Goal: Contribute content: Add original content to the website for others to see

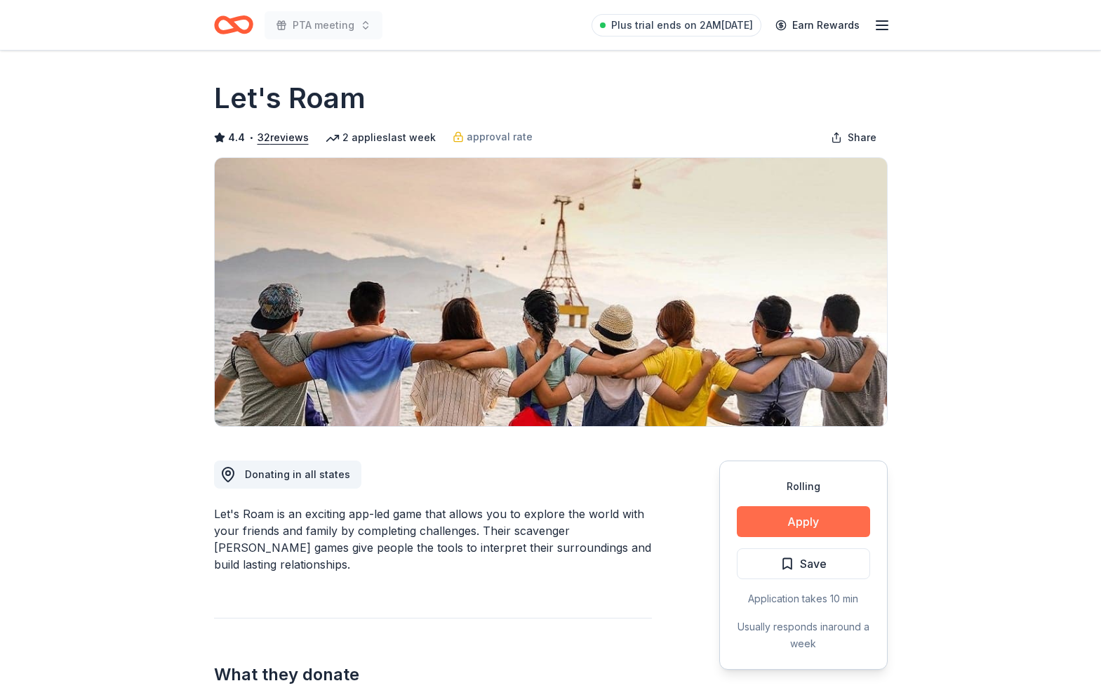
click at [759, 521] on button "Apply" at bounding box center [803, 521] width 133 height 31
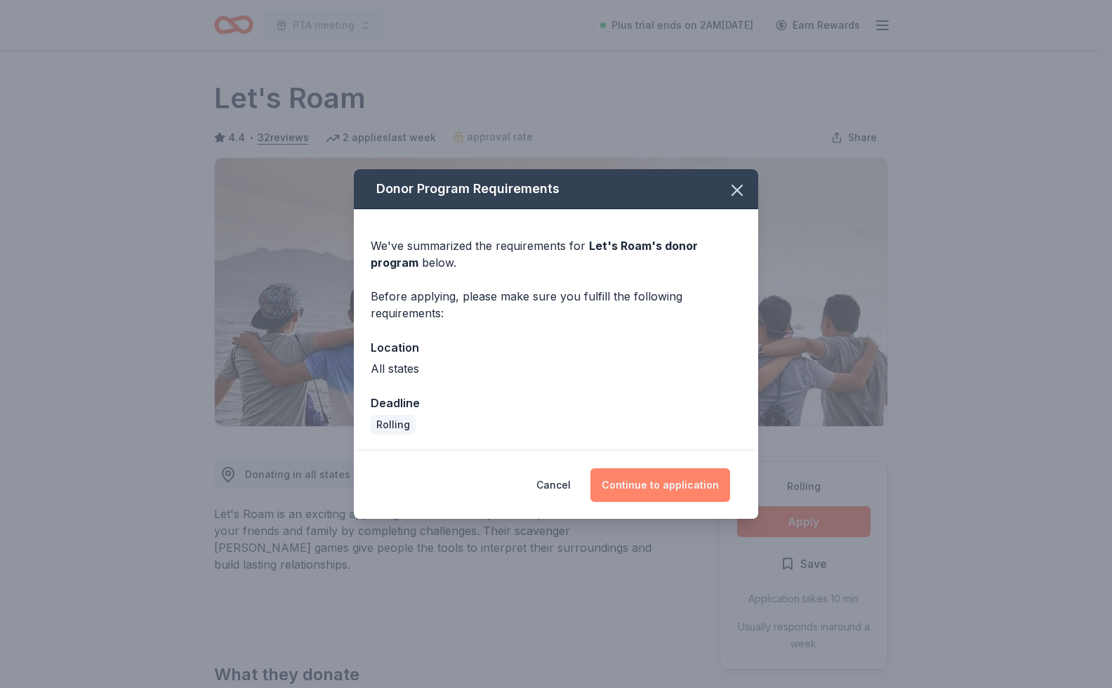
click at [643, 478] on button "Continue to application" at bounding box center [660, 485] width 140 height 34
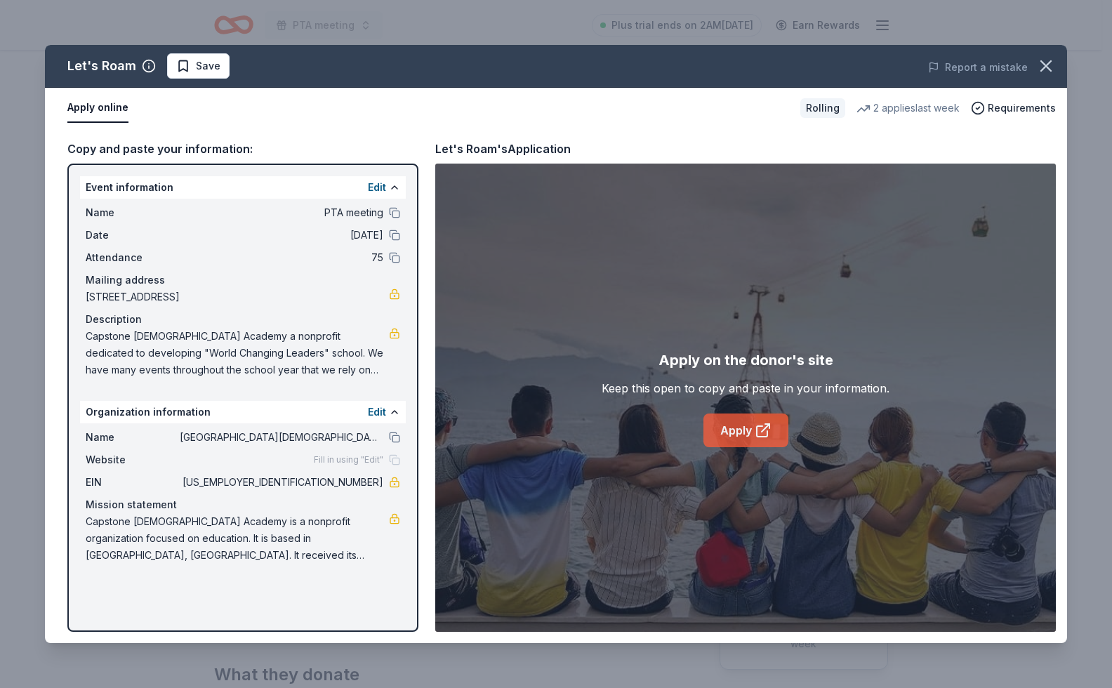
click at [764, 431] on icon at bounding box center [763, 430] width 17 height 17
click at [197, 69] on span "Save" at bounding box center [208, 66] width 25 height 17
click at [1046, 66] on icon "button" at bounding box center [1046, 66] width 10 height 10
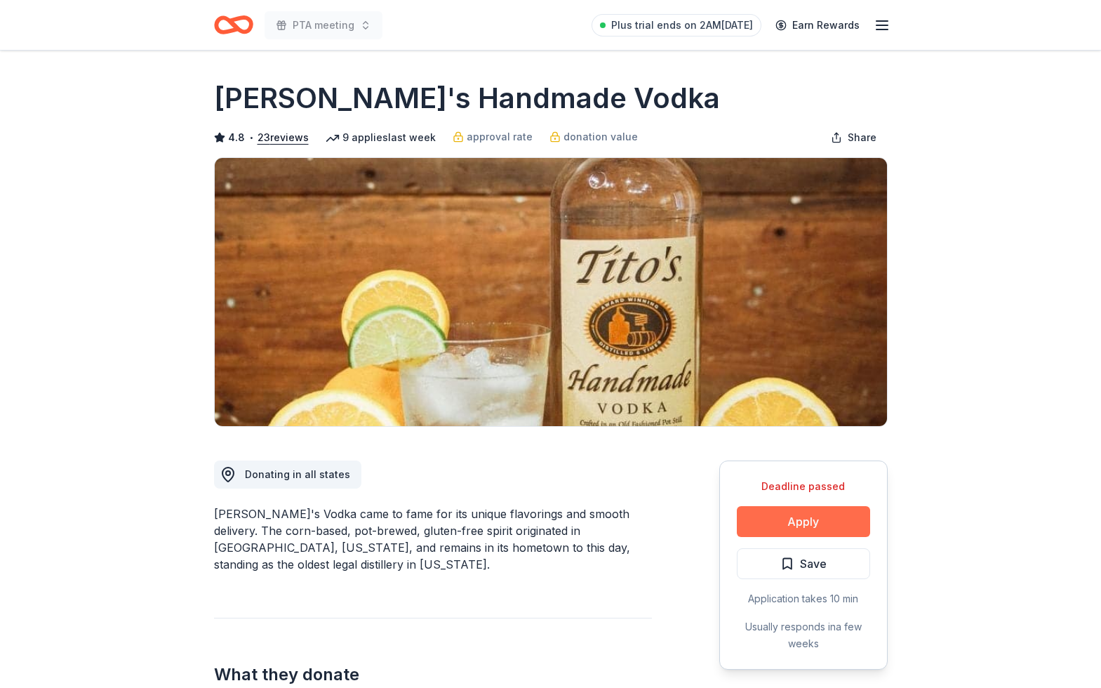
click at [800, 515] on button "Apply" at bounding box center [803, 521] width 133 height 31
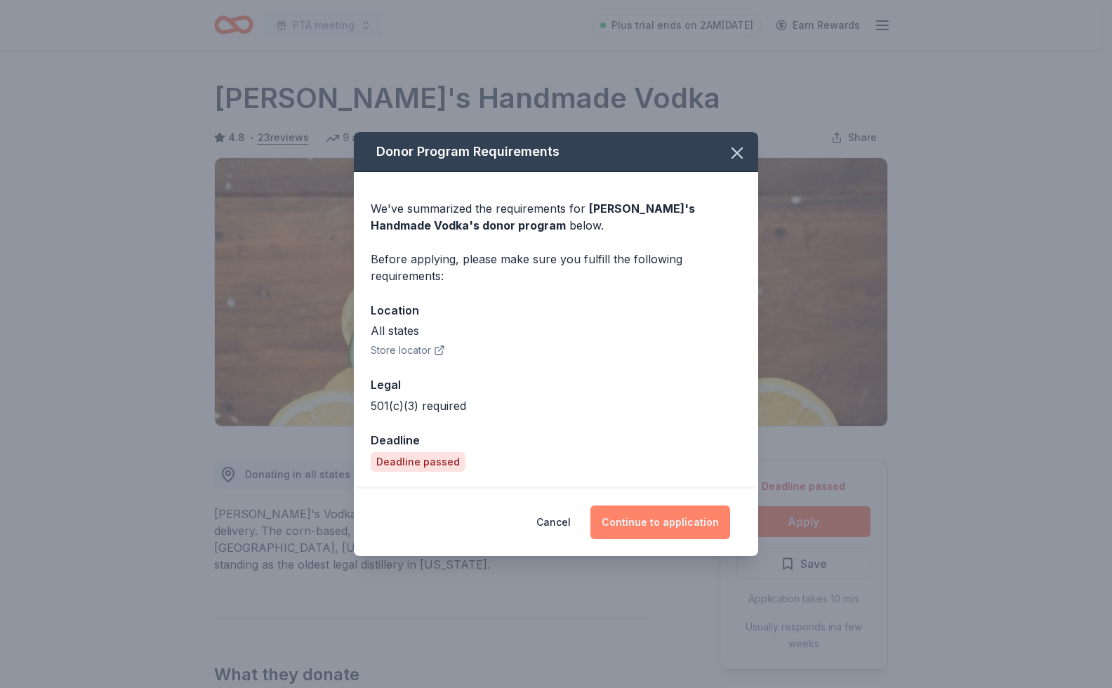
click at [665, 524] on button "Continue to application" at bounding box center [660, 522] width 140 height 34
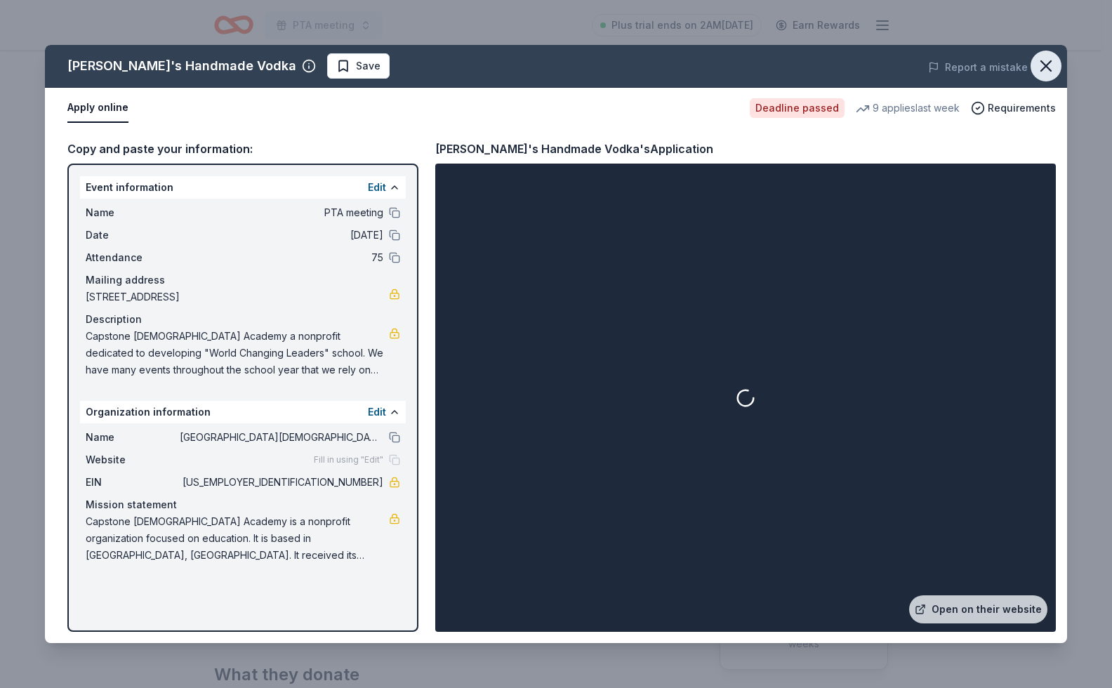
click at [1034, 70] on button "button" at bounding box center [1045, 66] width 31 height 31
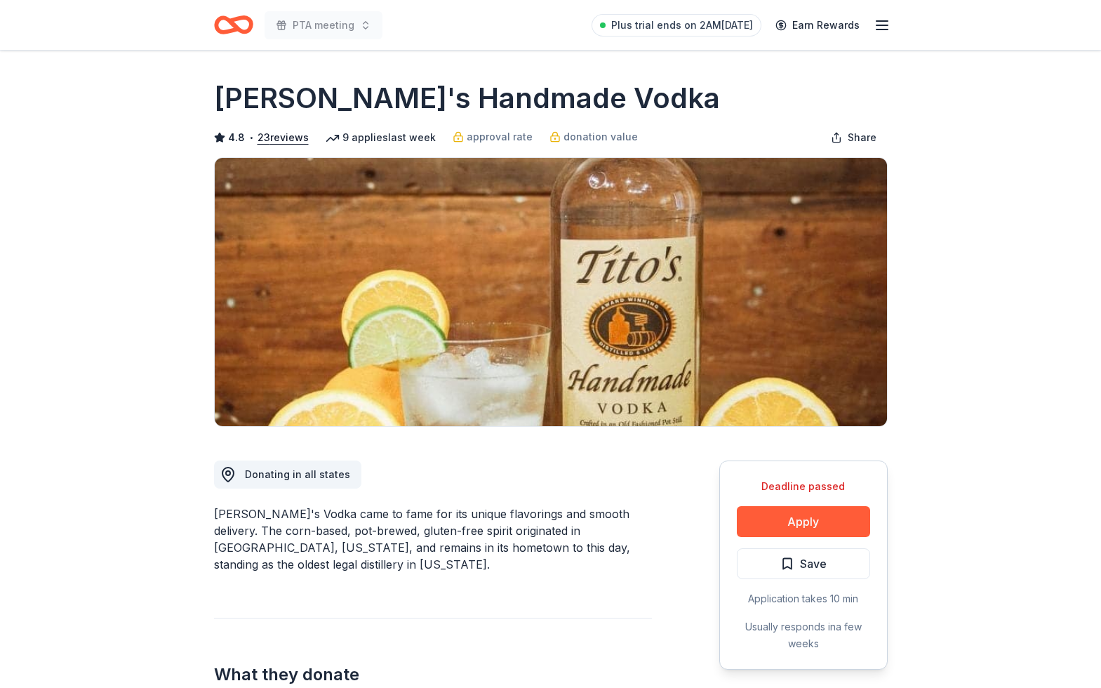
click at [232, 27] on icon "Home" at bounding box center [240, 25] width 22 height 14
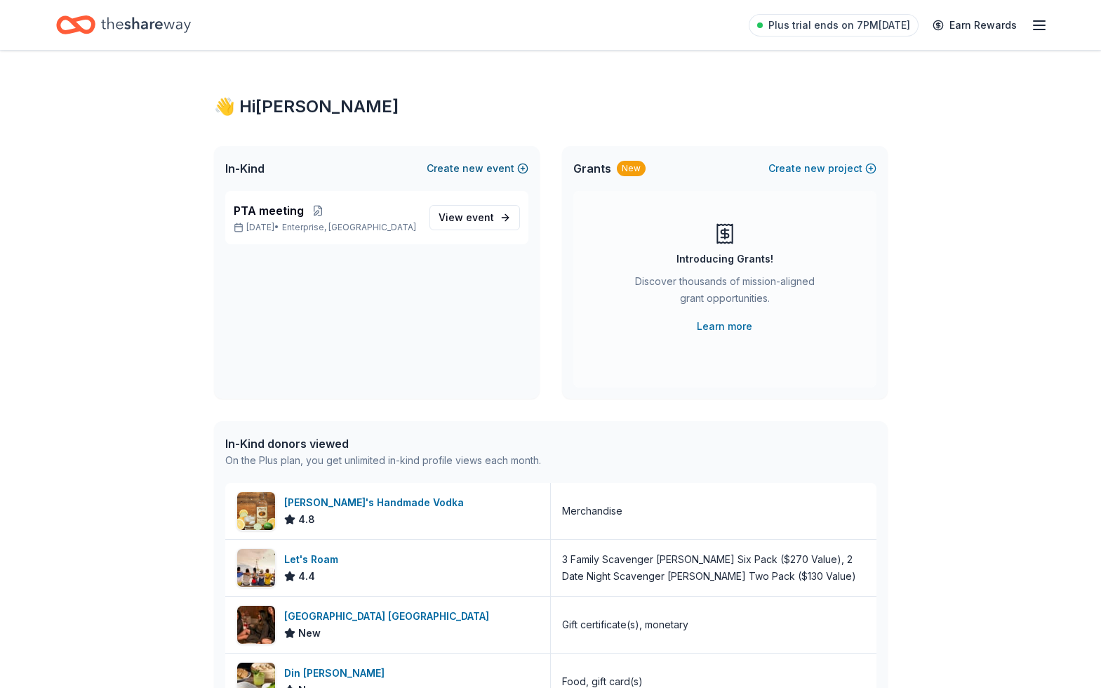
click at [471, 172] on span "new" at bounding box center [473, 168] width 21 height 17
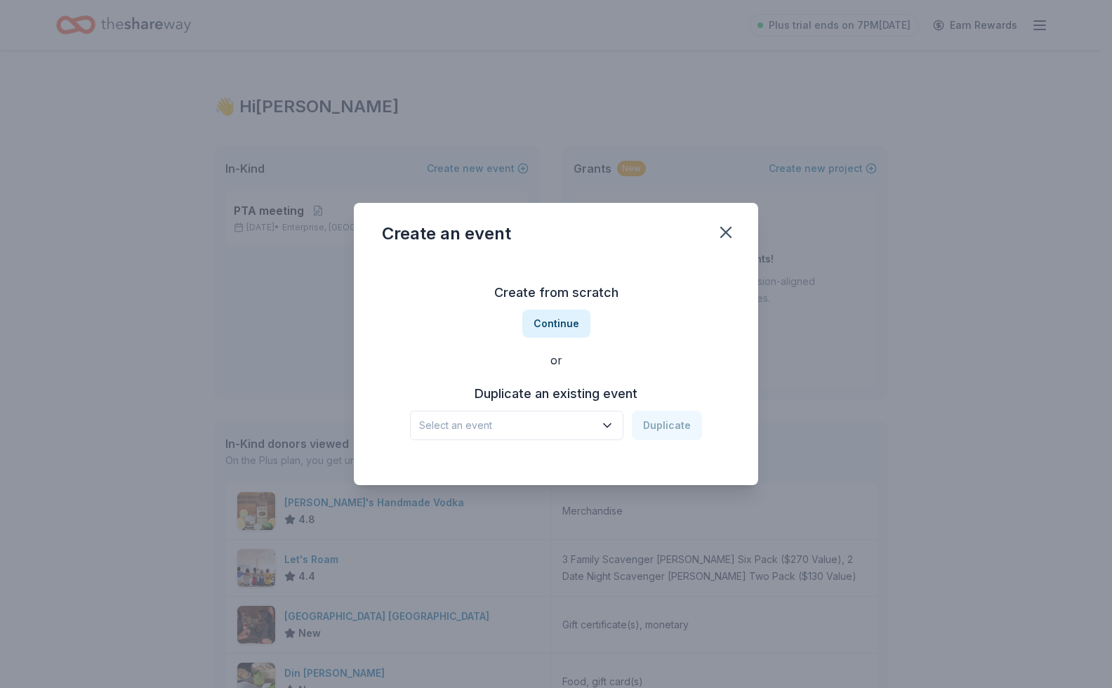
click at [529, 413] on button "Select an event" at bounding box center [516, 425] width 213 height 29
click at [580, 415] on button "Select an event" at bounding box center [516, 425] width 213 height 29
click at [568, 323] on button "Continue" at bounding box center [556, 324] width 68 height 28
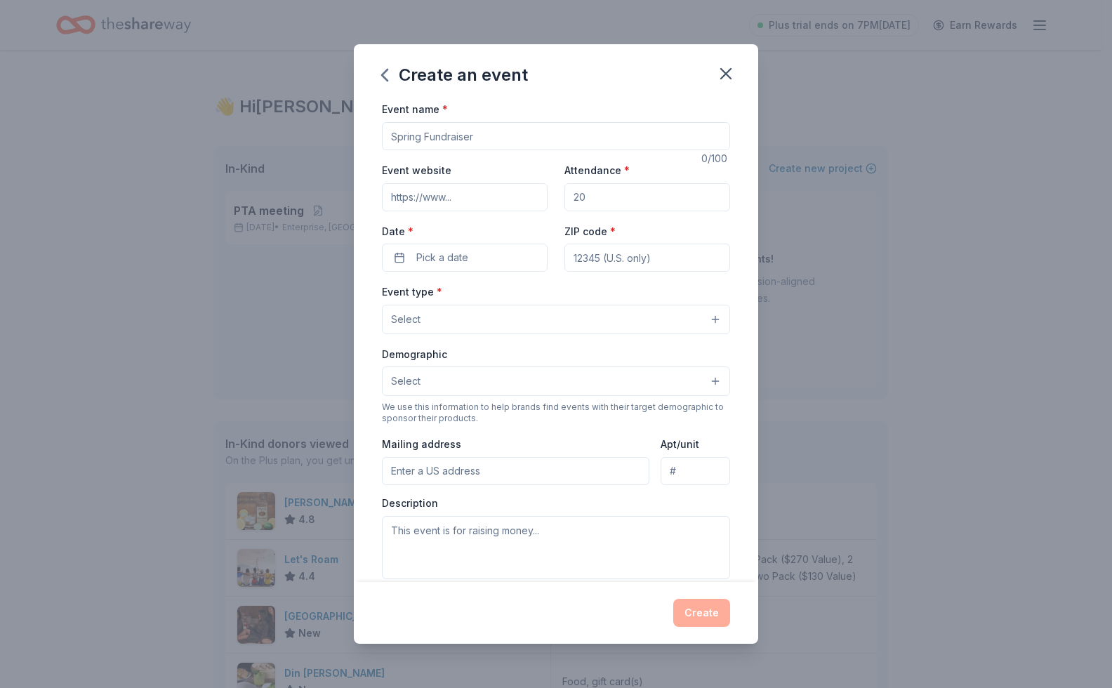
click at [485, 135] on input "Event name *" at bounding box center [556, 136] width 348 height 28
click at [502, 147] on input "Event name *" at bounding box center [556, 136] width 348 height 28
click at [503, 147] on input "Event name *" at bounding box center [556, 136] width 348 height 28
click at [516, 140] on input "Event name *" at bounding box center [556, 136] width 348 height 28
click at [508, 138] on input "Event name *" at bounding box center [556, 136] width 348 height 28
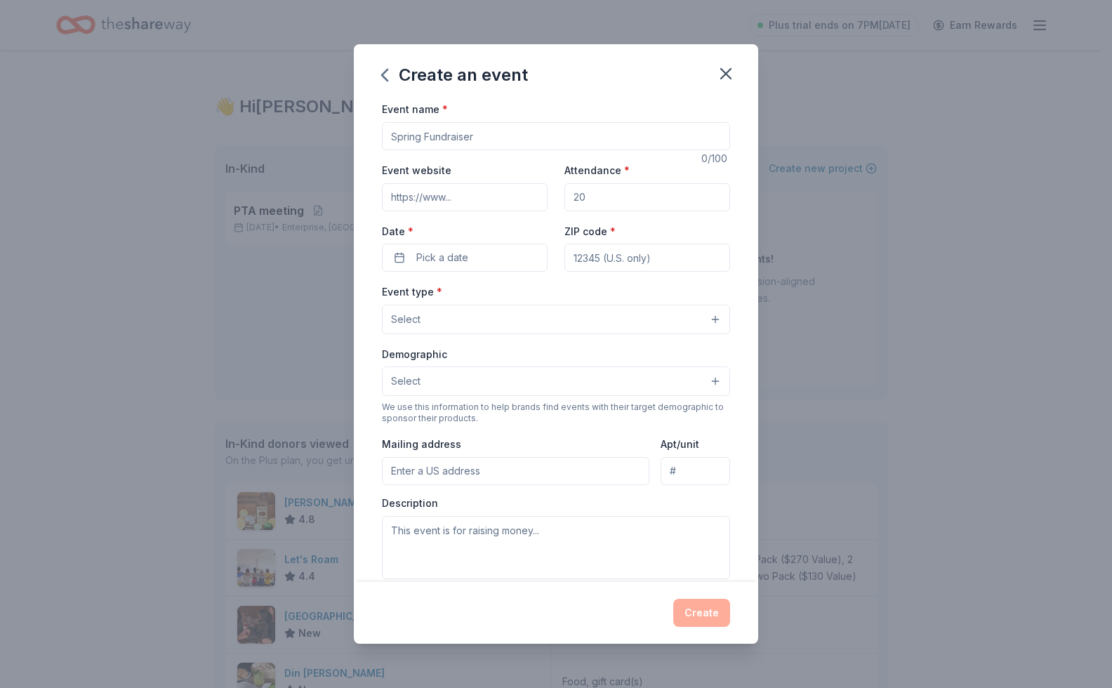
click at [491, 130] on input "Event name *" at bounding box center [556, 136] width 348 height 28
type input "NASCAR Fundraiser"
drag, startPoint x: 587, startPoint y: 195, endPoint x: 554, endPoint y: 197, distance: 33.0
click at [554, 197] on div "Event website Attendance * Date * Pick a date ZIP code *" at bounding box center [556, 216] width 348 height 110
type input "75"
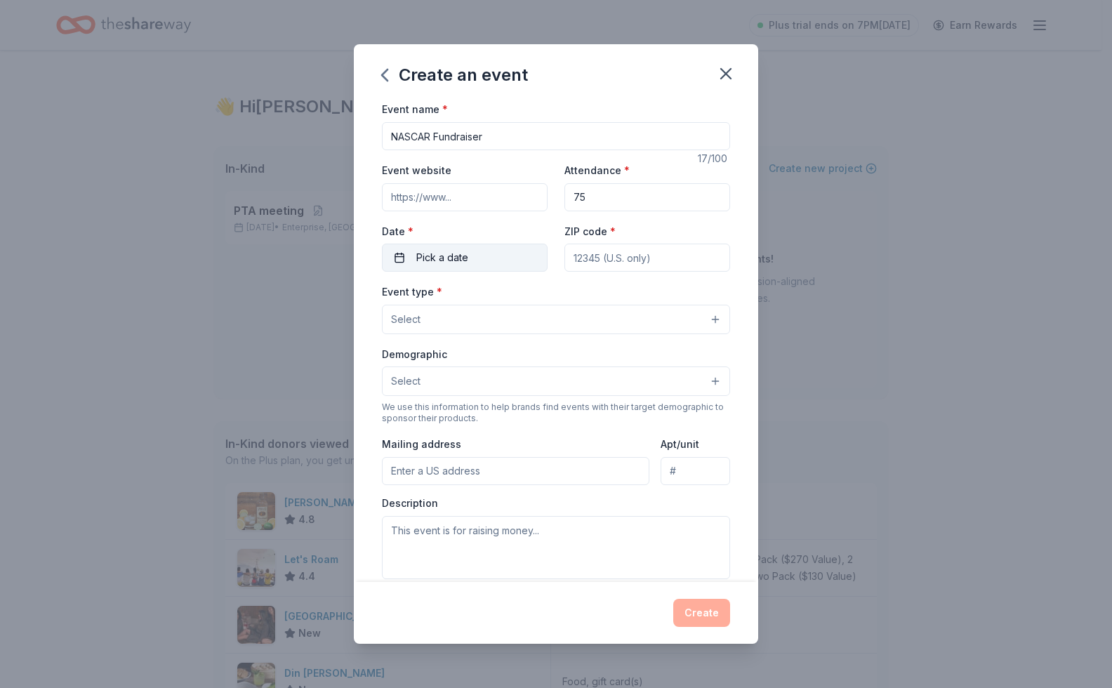
click at [484, 266] on button "Pick a date" at bounding box center [465, 258] width 166 height 28
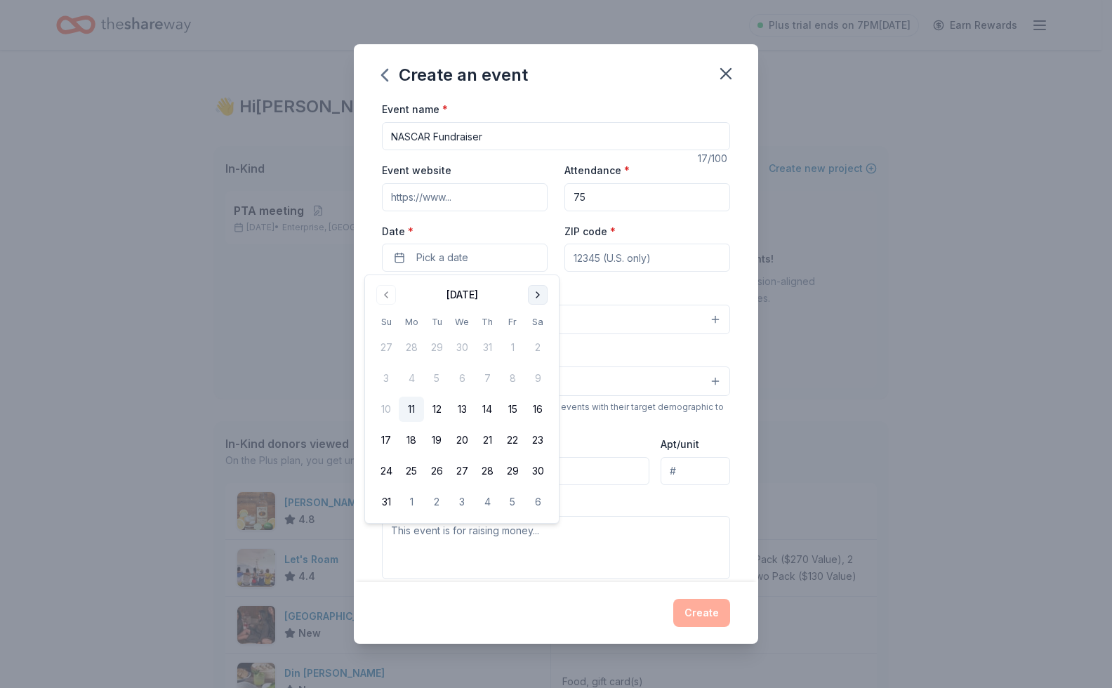
click at [532, 295] on button "Go to next month" at bounding box center [538, 295] width 20 height 20
click at [390, 404] on button "12" at bounding box center [385, 409] width 25 height 25
click at [645, 255] on input "ZIP code *" at bounding box center [647, 258] width 166 height 28
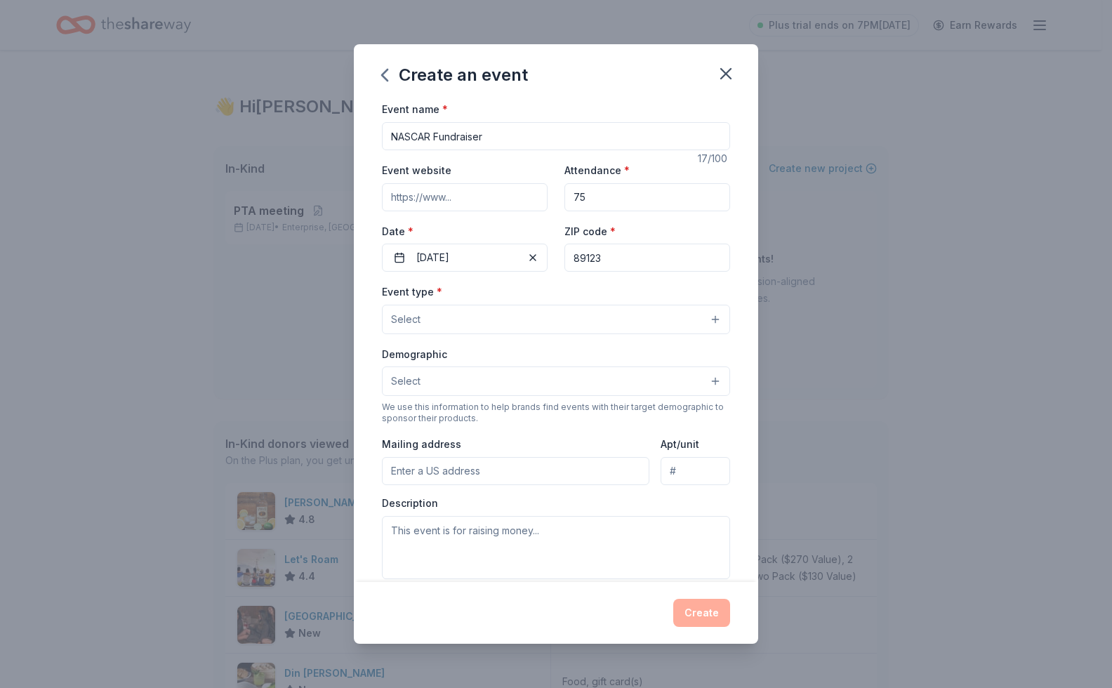
type input "89123"
click at [526, 320] on button "Select" at bounding box center [556, 319] width 348 height 29
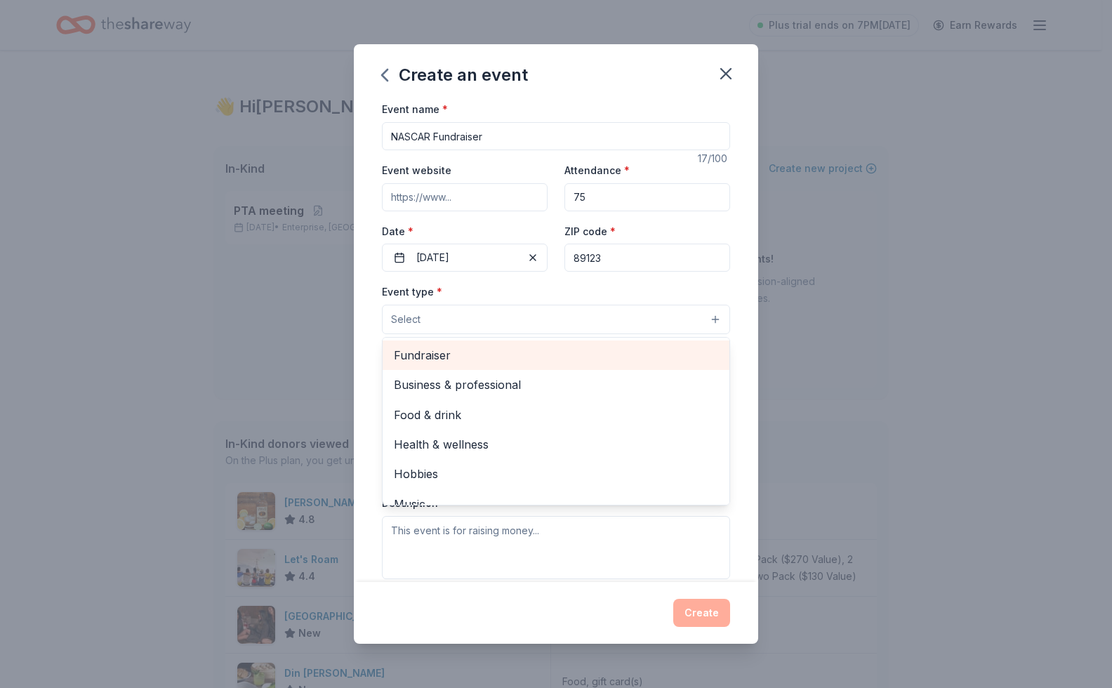
click at [486, 358] on span "Fundraiser" at bounding box center [556, 355] width 324 height 18
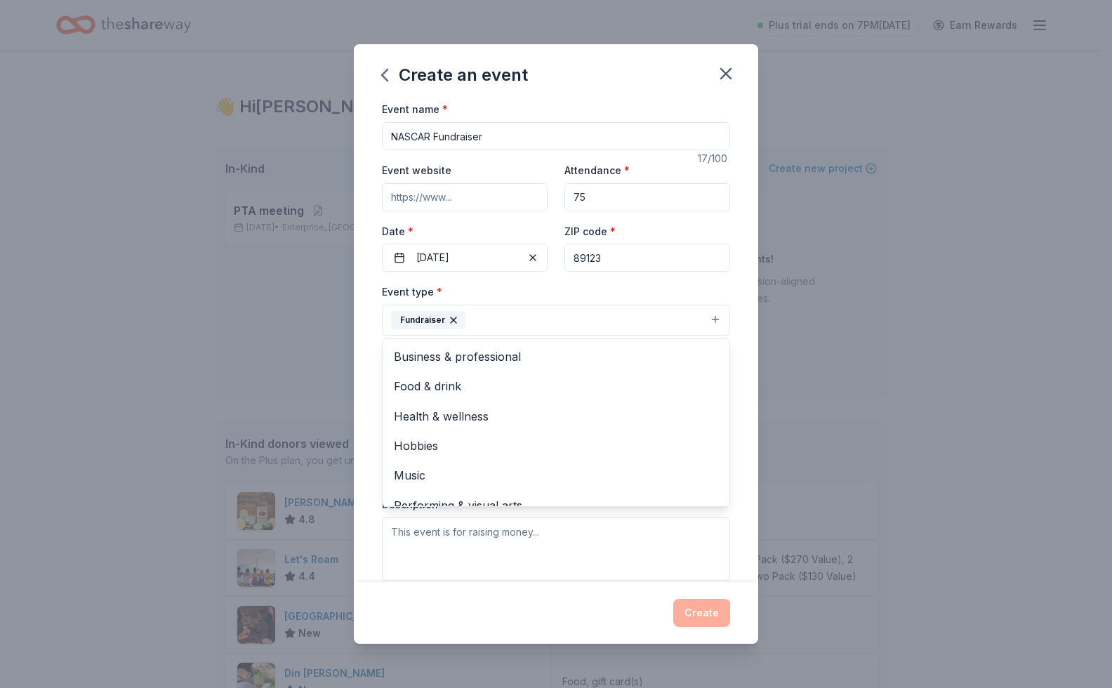
click at [506, 283] on div "Event type * Fundraiser Business & professional Food & drink Health & wellness …" at bounding box center [556, 309] width 348 height 53
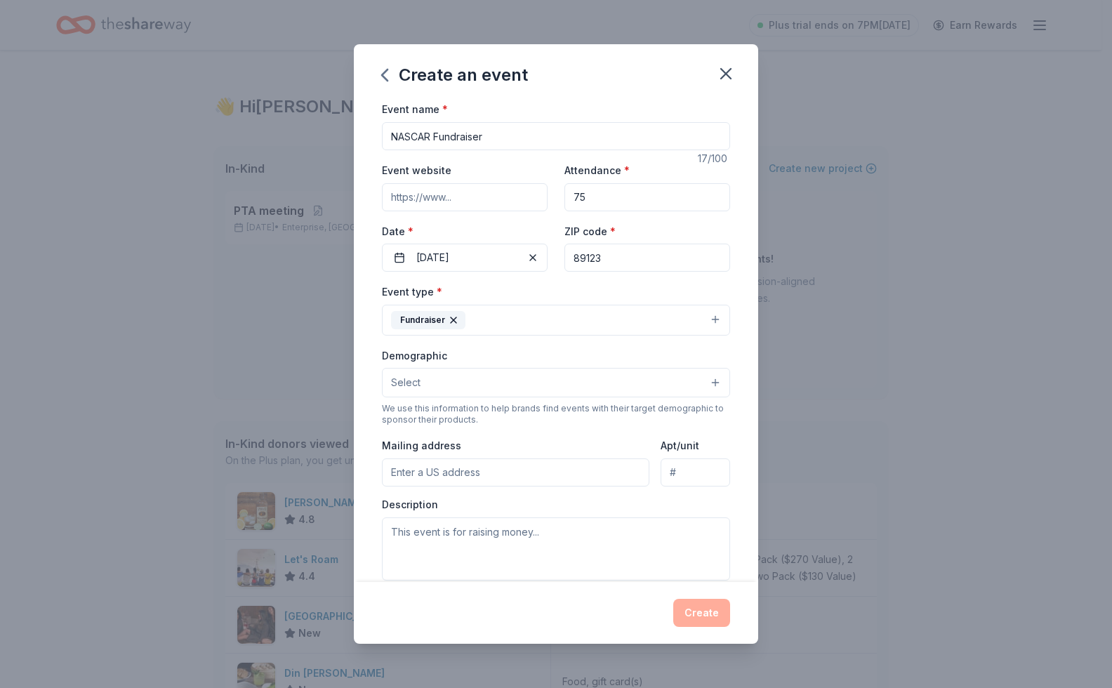
click at [484, 378] on button "Select" at bounding box center [556, 382] width 348 height 29
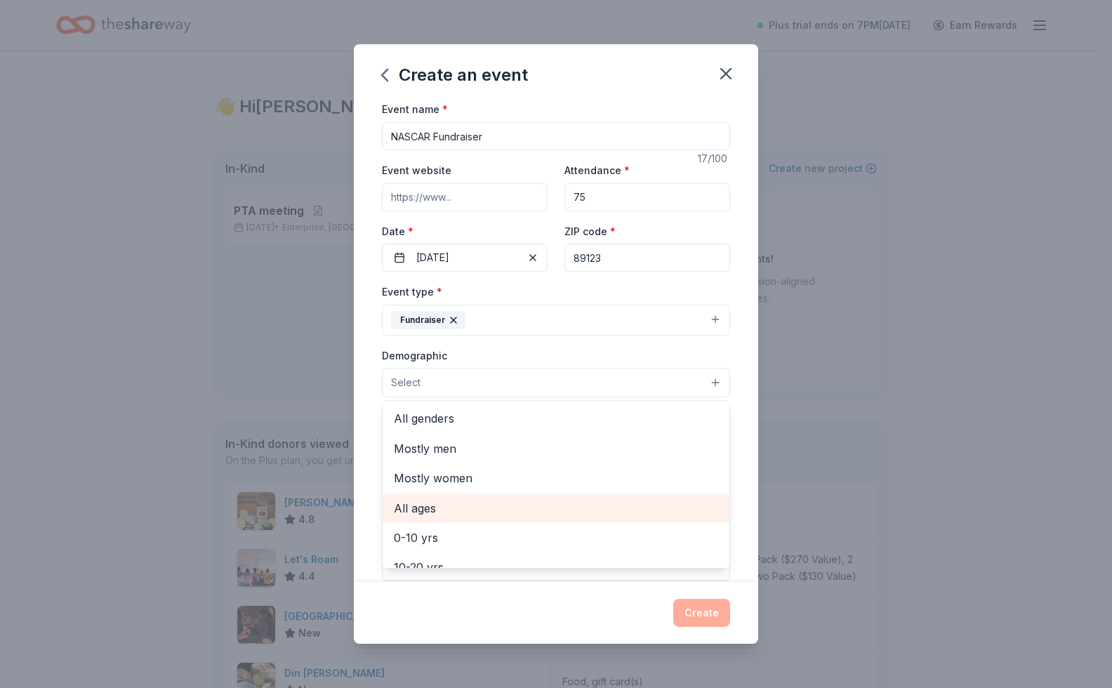
click at [437, 505] on span "All ages" at bounding box center [556, 508] width 324 height 18
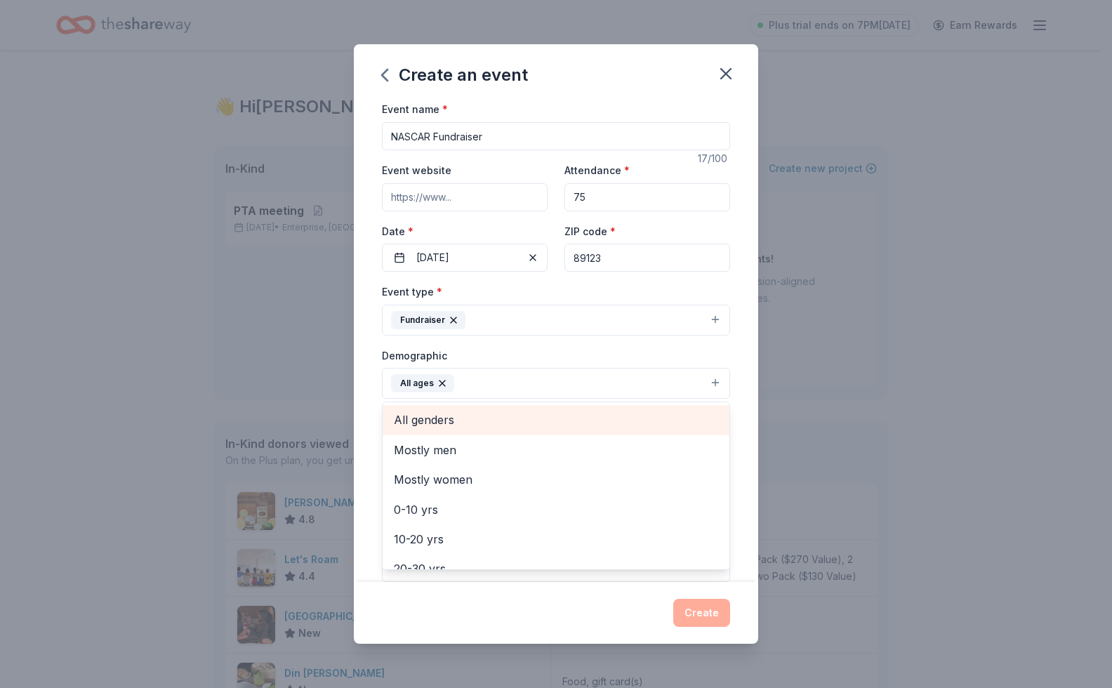
click at [451, 423] on span "All genders" at bounding box center [556, 420] width 324 height 18
click at [376, 431] on div "Event name * NASCAR Fundraiser 17 /100 Event website Attendance * 75 Date * [DA…" at bounding box center [556, 340] width 404 height 481
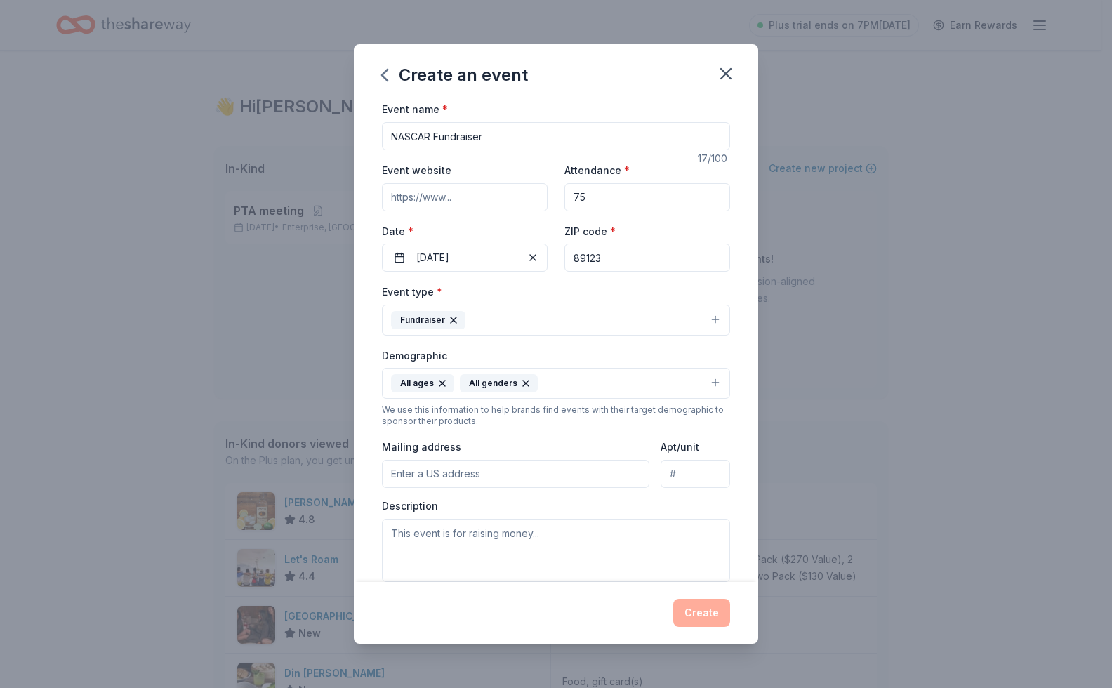
click at [423, 469] on input "Mailing address" at bounding box center [515, 474] width 267 height 28
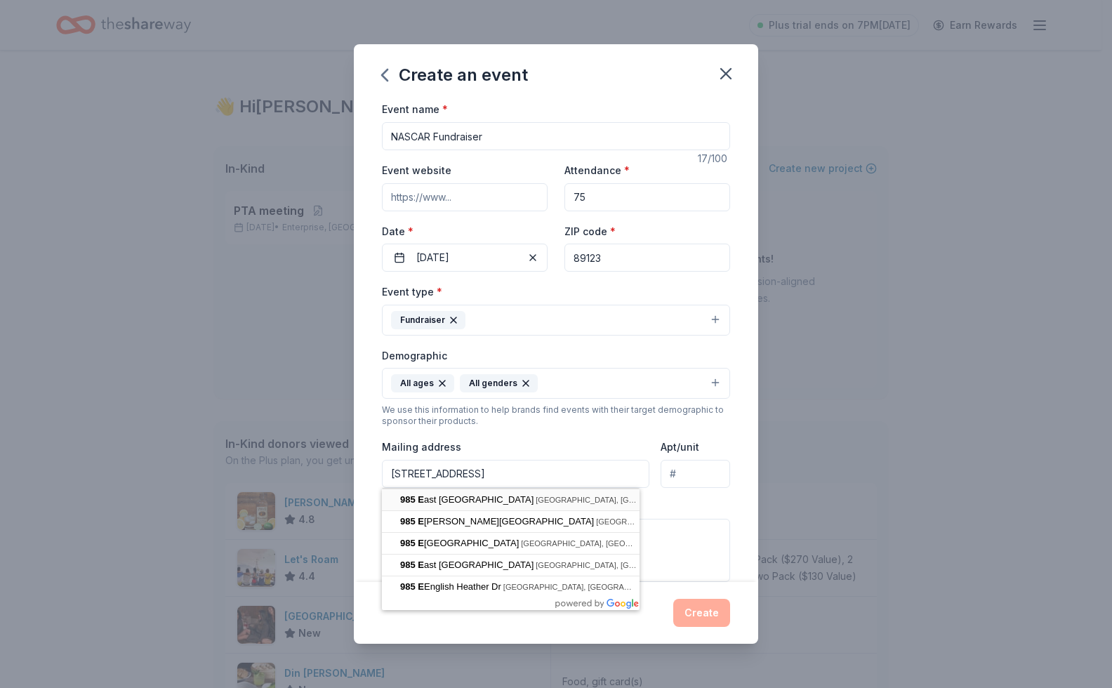
type input "[STREET_ADDRESS]"
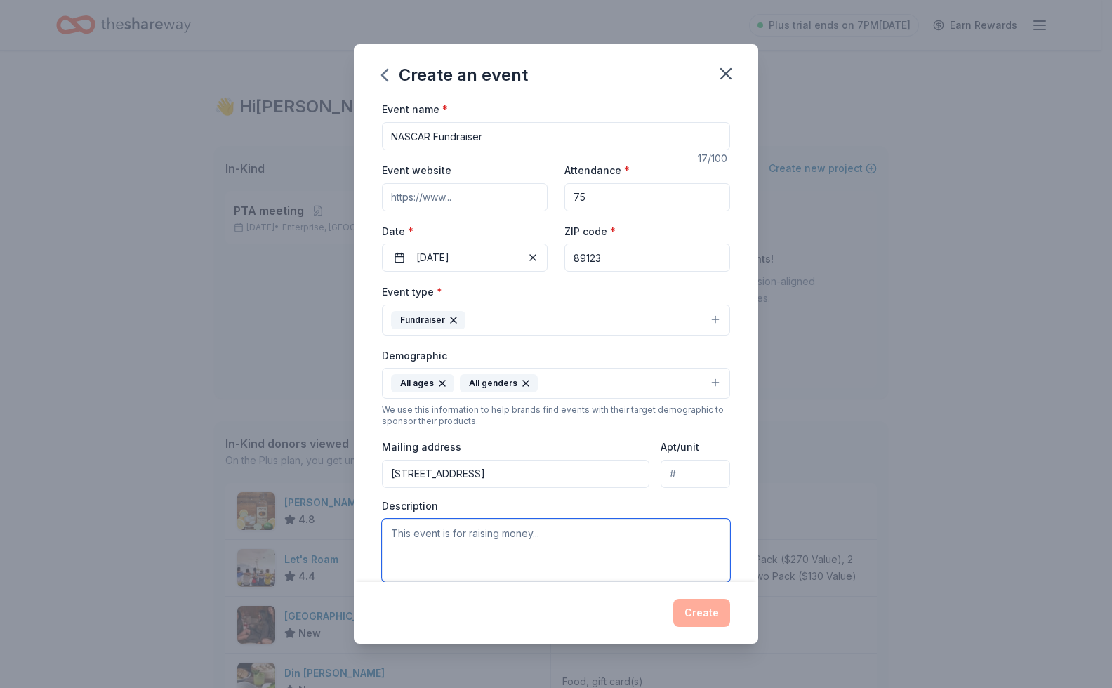
click at [501, 537] on textarea at bounding box center [556, 550] width 348 height 63
click at [515, 540] on textarea at bounding box center [556, 550] width 348 height 63
type textarea "in kin"
drag, startPoint x: 459, startPoint y: 543, endPoint x: 369, endPoint y: 533, distance: 90.4
click at [369, 533] on div "Event name * NASCAR Fundraiser 17 /100 Event website Attendance * 75 Date * [DA…" at bounding box center [556, 340] width 404 height 481
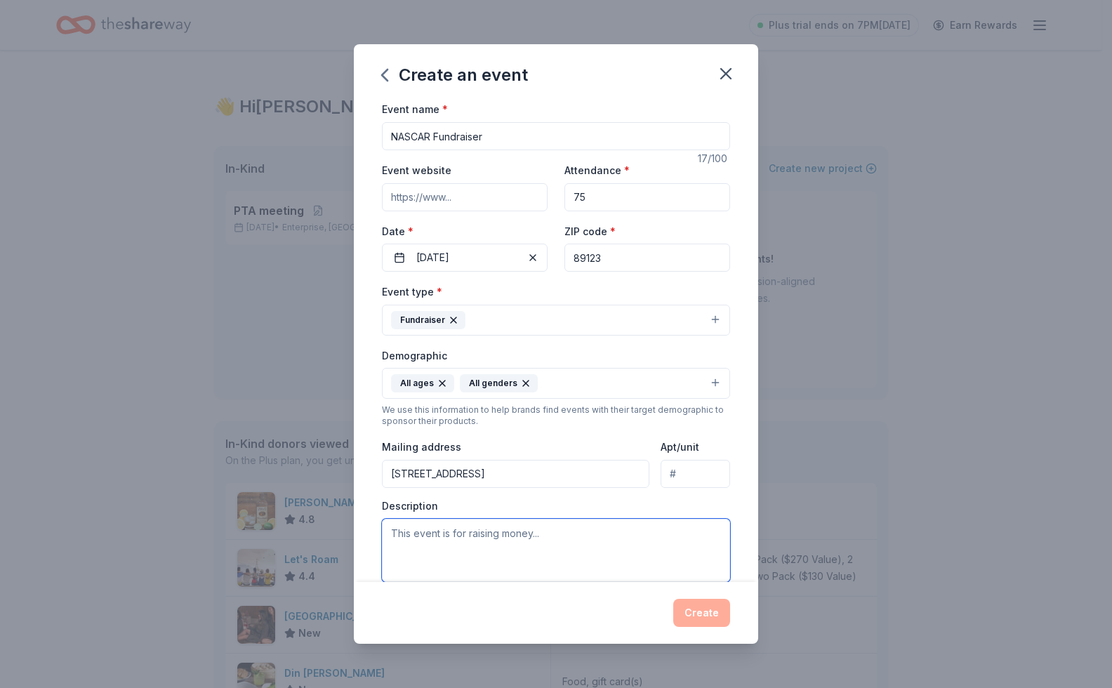
click at [465, 531] on textarea at bounding box center [556, 550] width 348 height 63
paste textarea "I’m reaching out from [GEOGRAPHIC_DATA][DEMOGRAPHIC_DATA] to invite you to supp…"
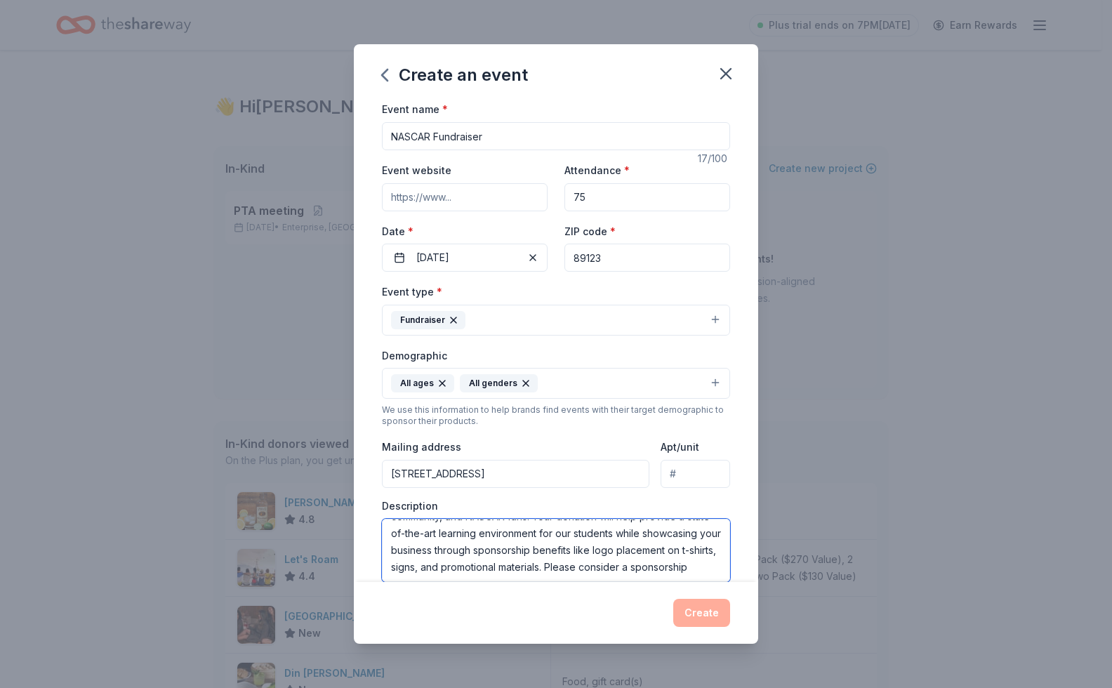
scroll to position [118, 0]
click at [628, 551] on textarea "I’m reaching out from [GEOGRAPHIC_DATA][DEMOGRAPHIC_DATA] to invite you to supp…" at bounding box center [556, 550] width 348 height 63
click at [632, 548] on textarea "I’m reaching out from [GEOGRAPHIC_DATA][DEMOGRAPHIC_DATA] to invite you to supp…" at bounding box center [556, 550] width 348 height 63
click at [635, 550] on textarea "I’m reaching out from [GEOGRAPHIC_DATA][DEMOGRAPHIC_DATA] to invite you to supp…" at bounding box center [556, 550] width 348 height 63
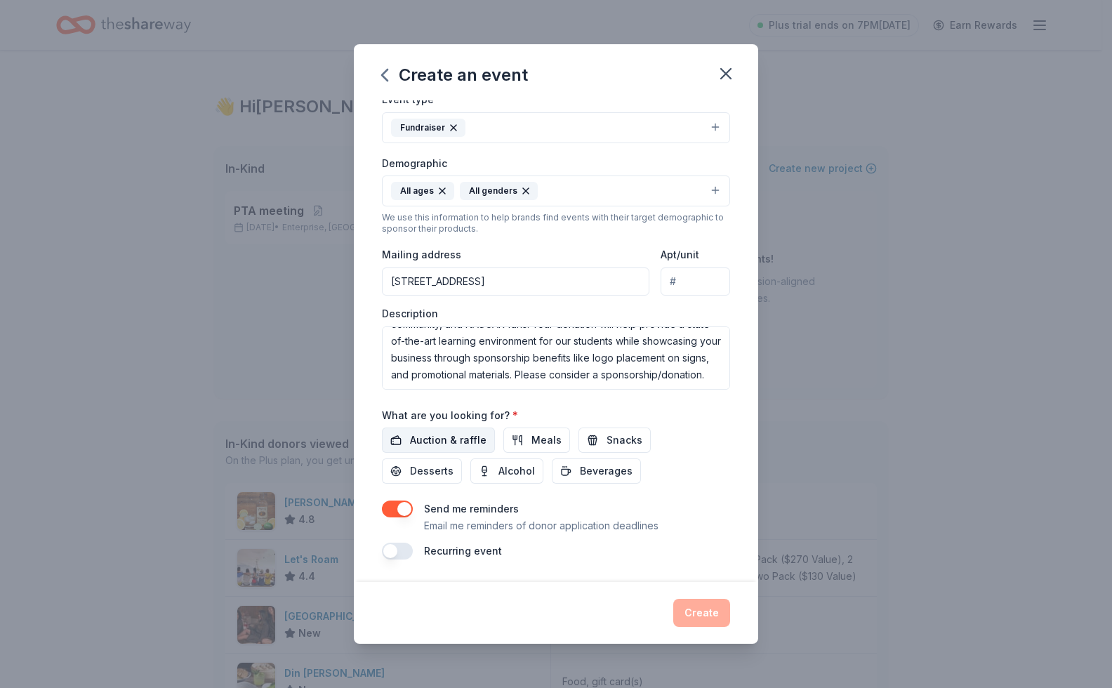
click at [449, 439] on span "Auction & raffle" at bounding box center [448, 440] width 77 height 17
click at [539, 441] on span "Meals" at bounding box center [546, 440] width 30 height 17
click at [606, 441] on span "Snacks" at bounding box center [624, 440] width 36 height 17
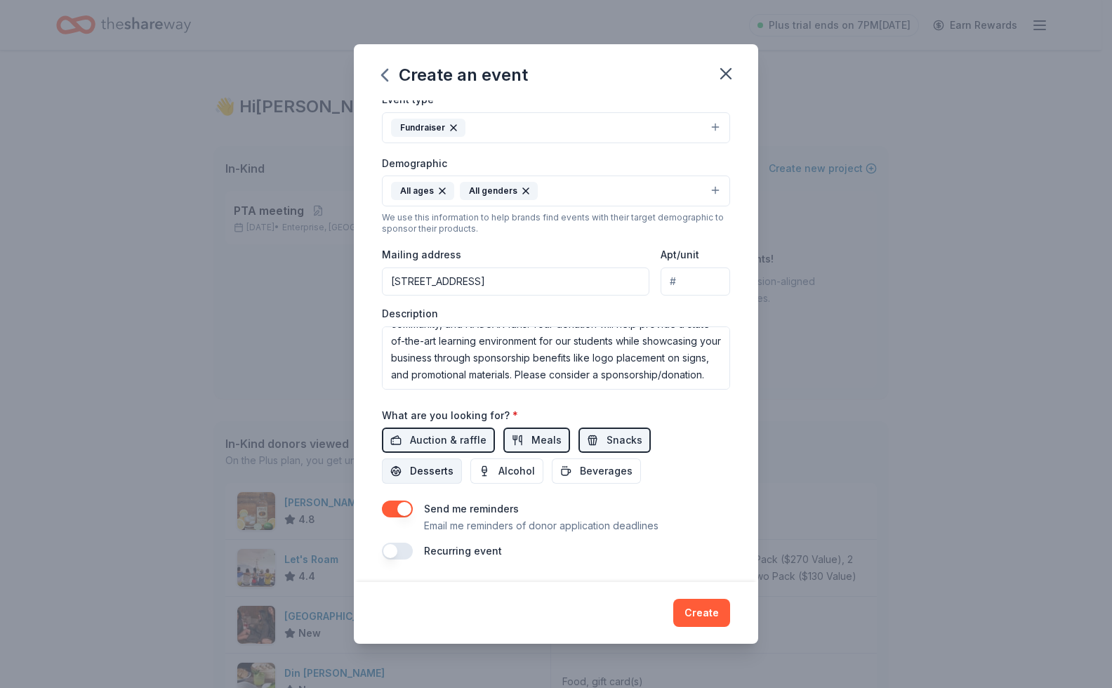
click at [414, 467] on span "Desserts" at bounding box center [432, 471] width 44 height 17
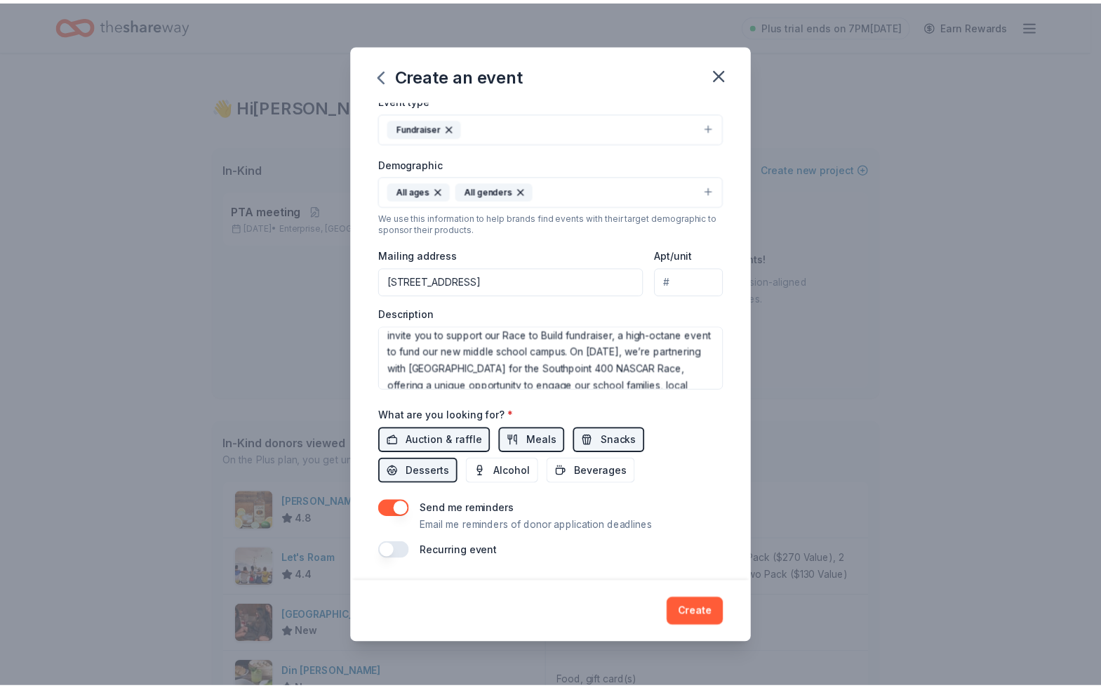
scroll to position [0, 0]
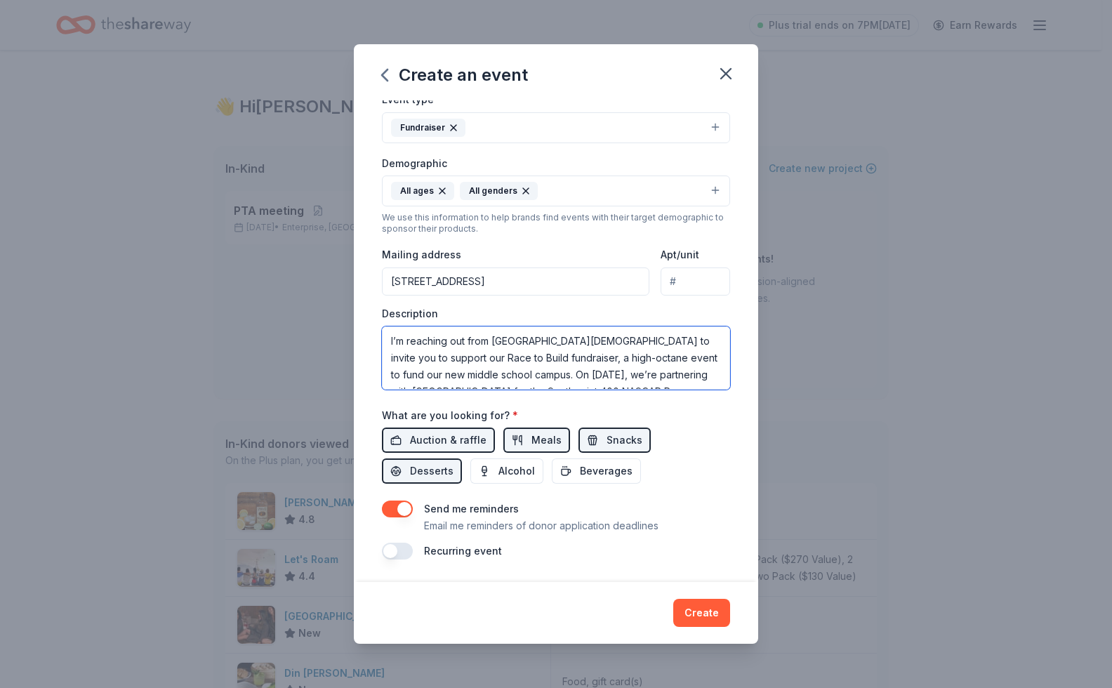
click at [410, 377] on textarea "I’m reaching out from [GEOGRAPHIC_DATA][DEMOGRAPHIC_DATA] to invite you to supp…" at bounding box center [556, 357] width 348 height 63
type textarea "I’m reaching out from [GEOGRAPHIC_DATA][DEMOGRAPHIC_DATA] to invite you to supp…"
click at [696, 616] on button "Create" at bounding box center [701, 613] width 57 height 28
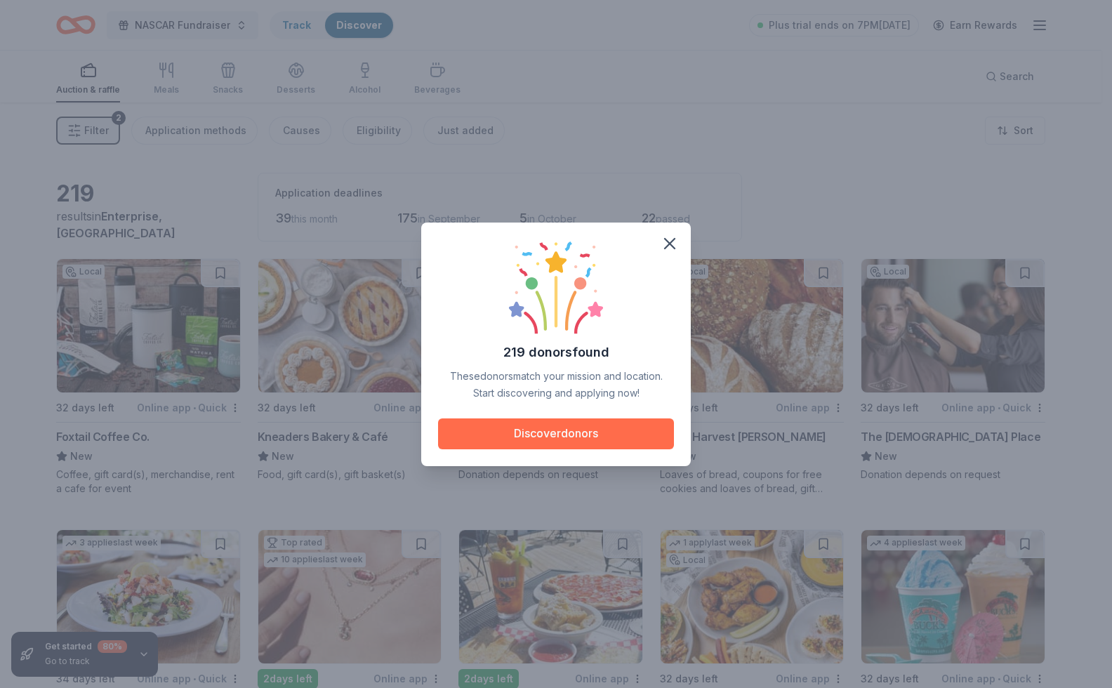
click at [555, 433] on button "Discover donors" at bounding box center [556, 433] width 236 height 31
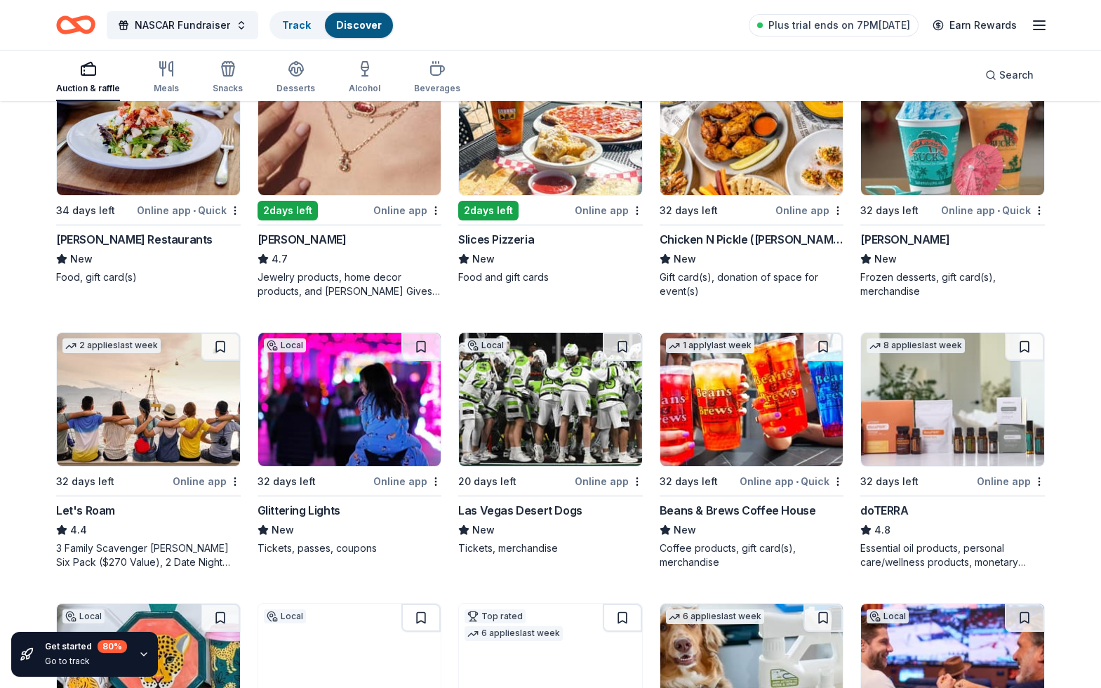
scroll to position [702, 0]
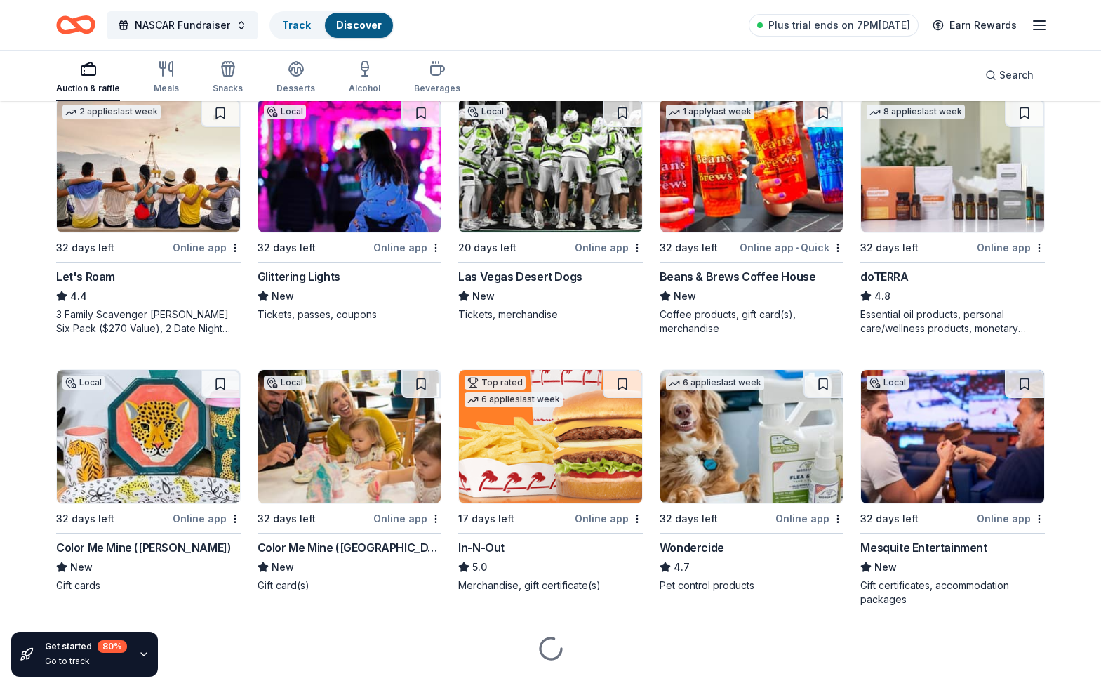
click at [975, 208] on img at bounding box center [952, 165] width 183 height 133
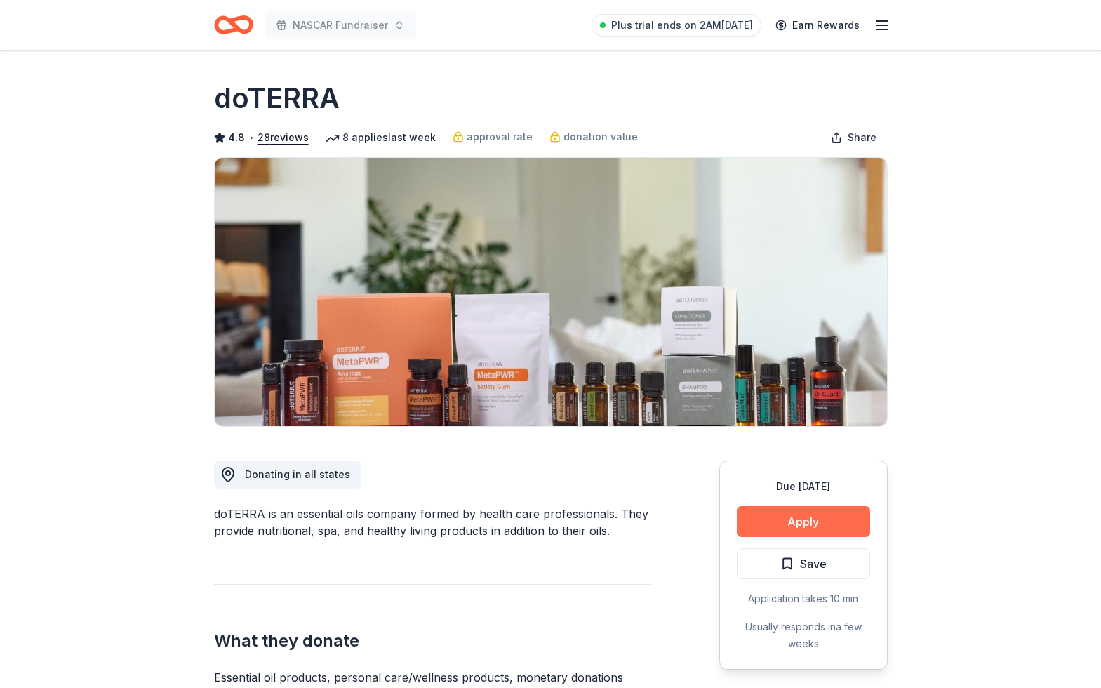
click at [766, 516] on button "Apply" at bounding box center [803, 521] width 133 height 31
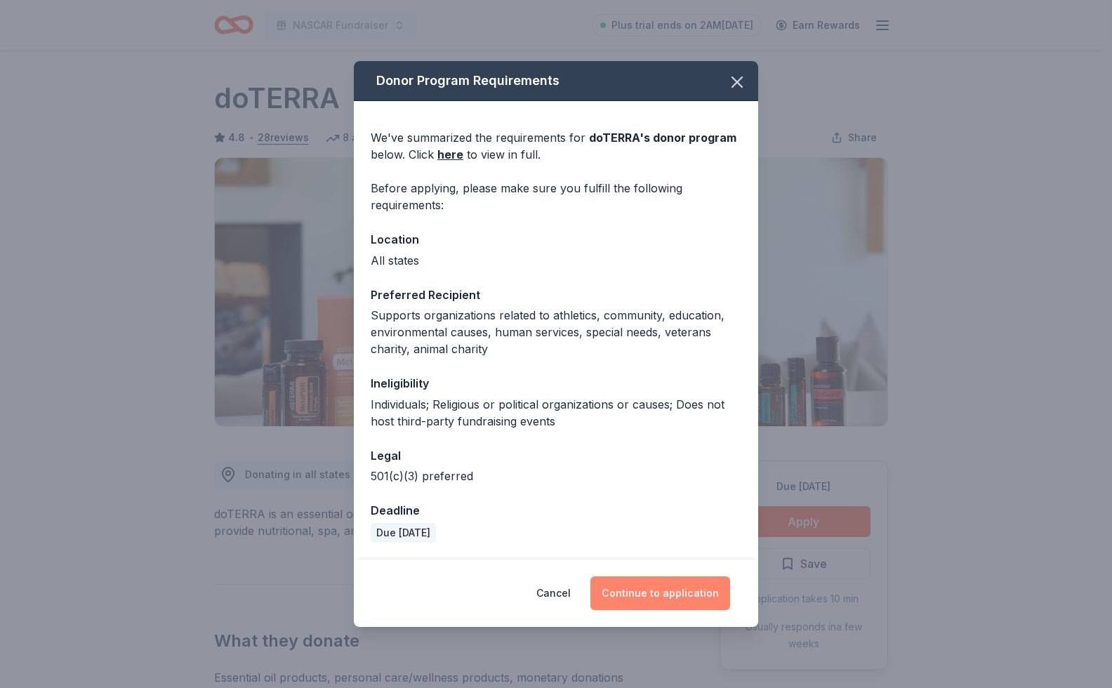
click at [662, 585] on button "Continue to application" at bounding box center [660, 593] width 140 height 34
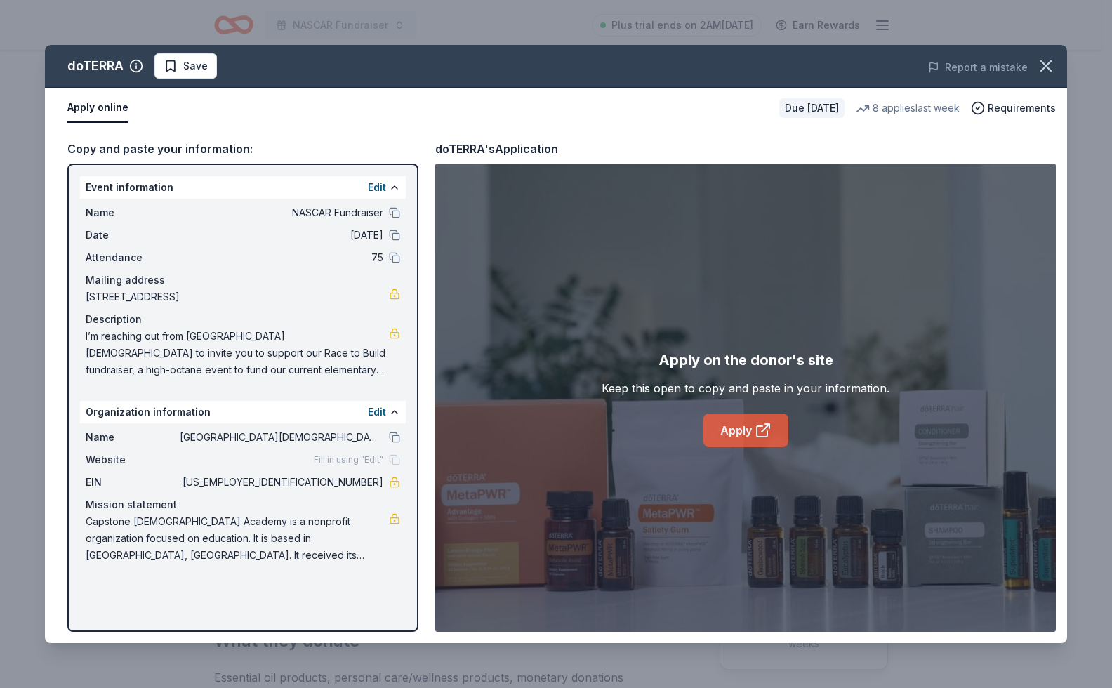
click at [749, 430] on link "Apply" at bounding box center [745, 430] width 85 height 34
